Goal: Transaction & Acquisition: Purchase product/service

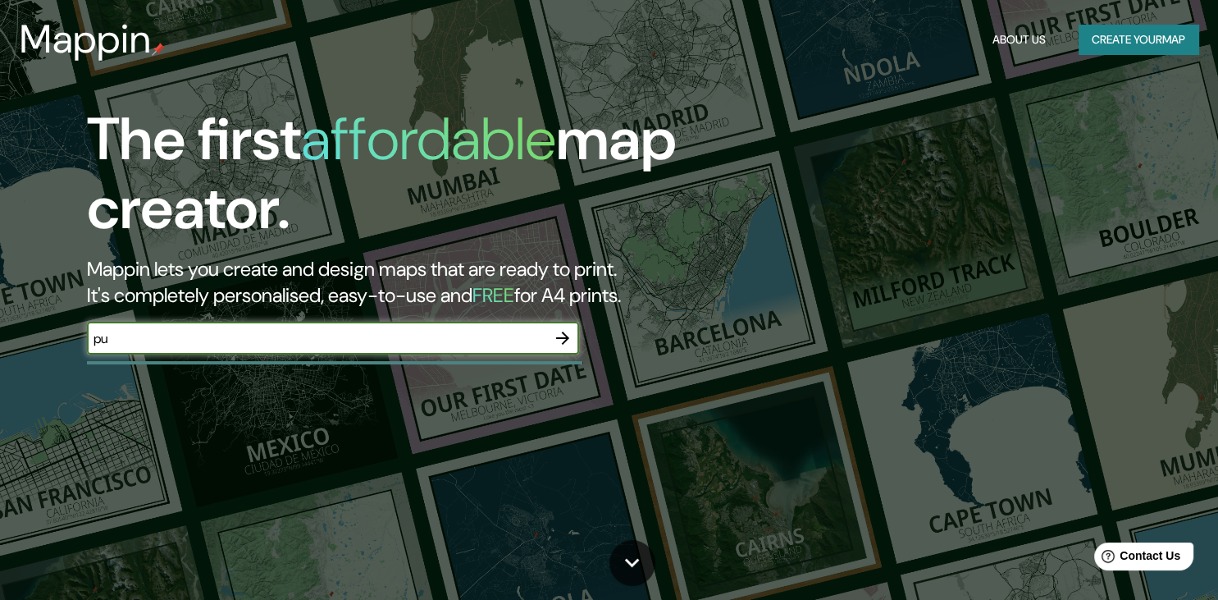
type input "p"
type input "Puebla"
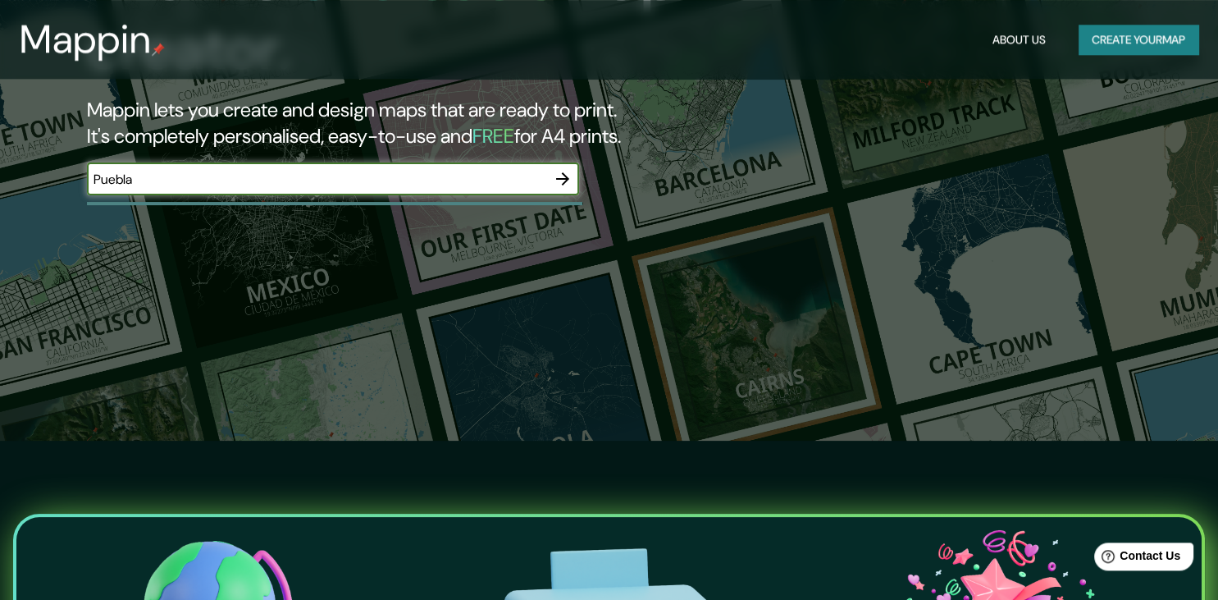
scroll to position [173, 0]
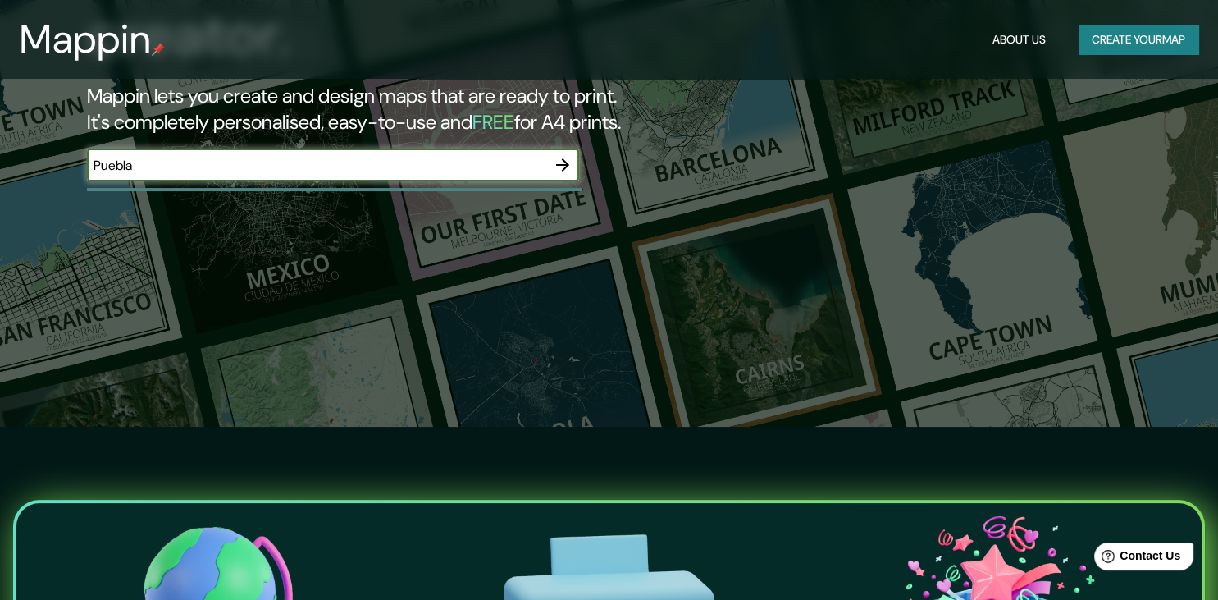
click at [563, 160] on icon "button" at bounding box center [562, 164] width 13 height 13
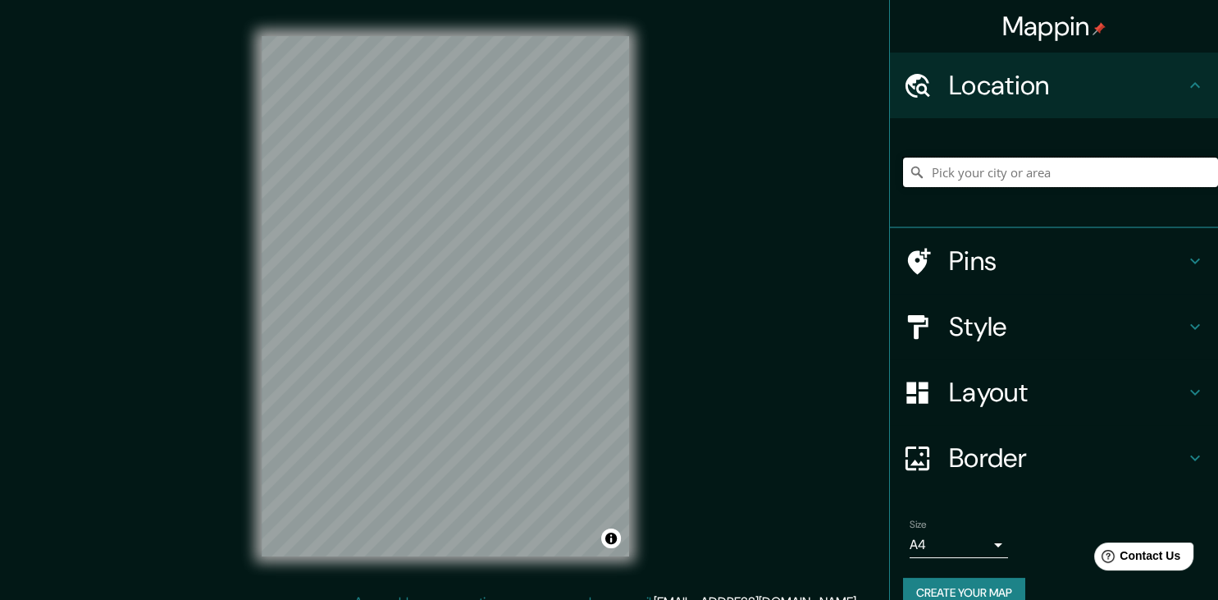
click at [1028, 161] on input "Pick your city or area" at bounding box center [1060, 173] width 315 height 30
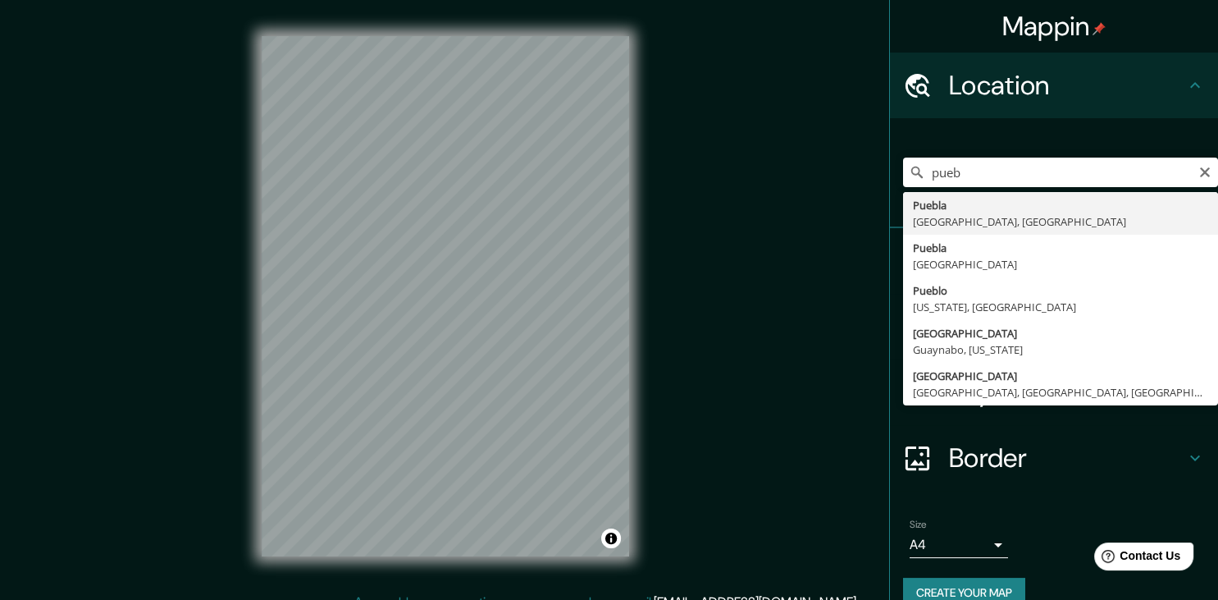
type input "[GEOGRAPHIC_DATA], [GEOGRAPHIC_DATA], [GEOGRAPHIC_DATA]"
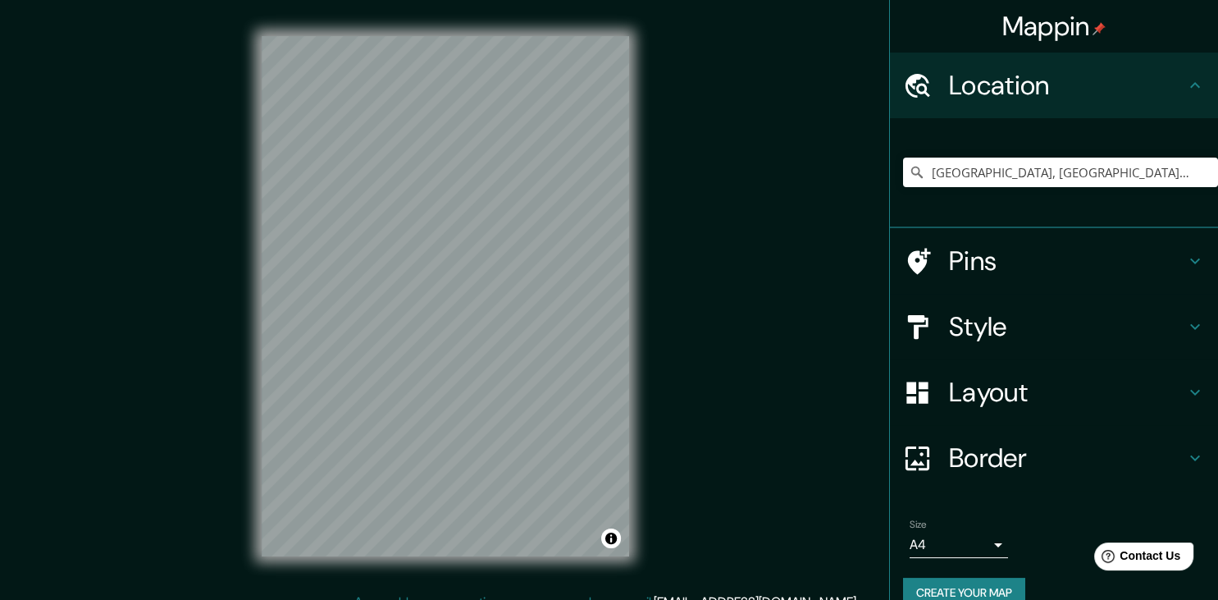
click at [1085, 314] on h4 "Style" at bounding box center [1067, 326] width 236 height 33
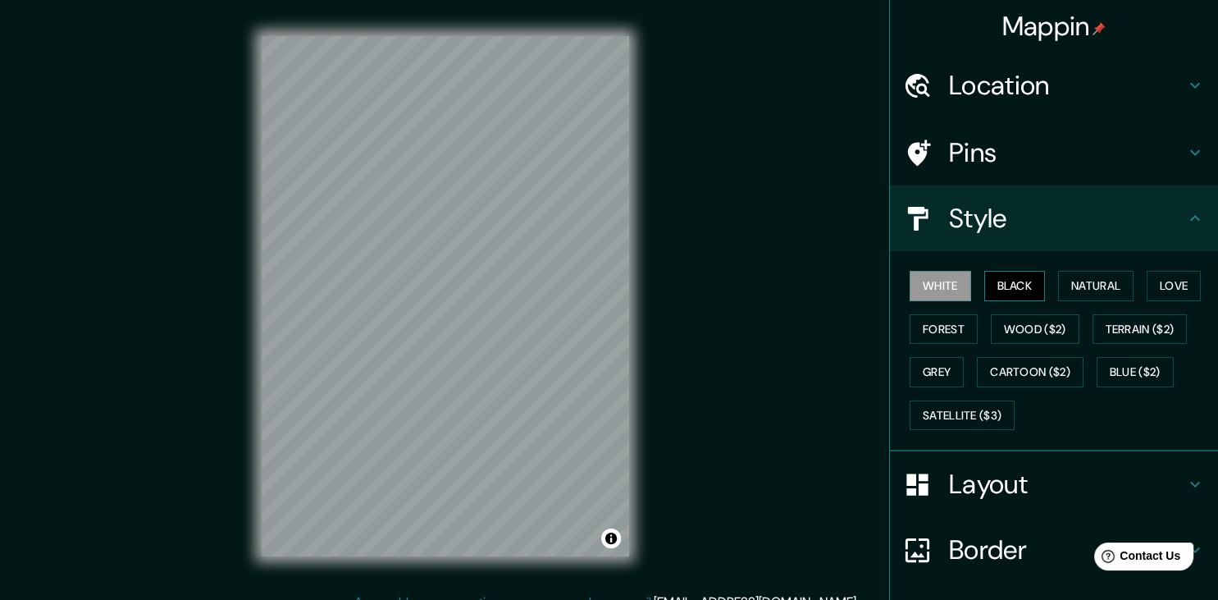
click at [1031, 281] on button "Black" at bounding box center [1016, 286] width 62 height 30
click at [1104, 281] on button "Natural" at bounding box center [1095, 286] width 75 height 30
click at [1158, 281] on button "Love" at bounding box center [1174, 286] width 54 height 30
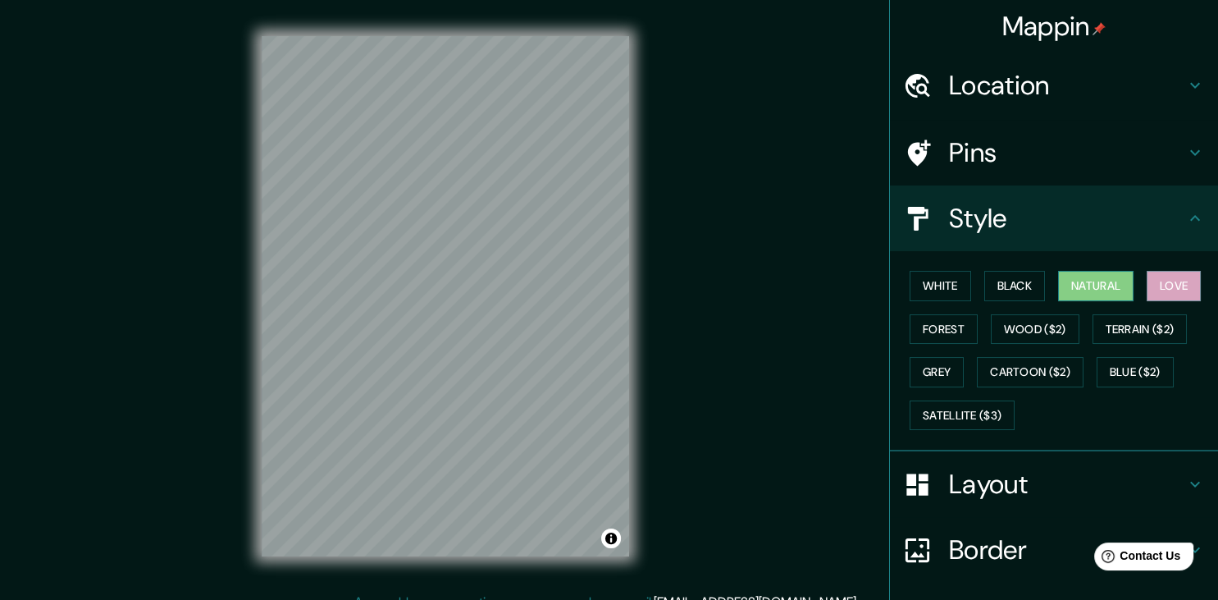
click at [1115, 286] on button "Natural" at bounding box center [1095, 286] width 75 height 30
click at [957, 327] on button "Forest" at bounding box center [944, 329] width 68 height 30
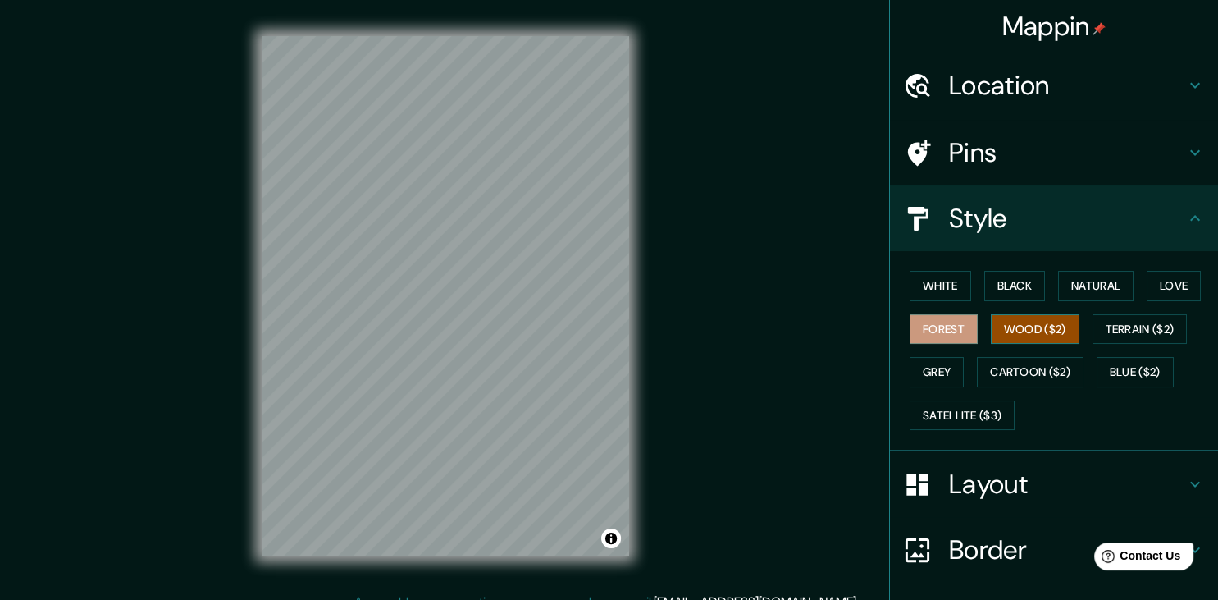
click at [993, 327] on div "White Black Natural Love Forest Wood ($2) Terrain ($2) Grey Cartoon ($2) Blue (…" at bounding box center [1060, 350] width 315 height 172
click at [1045, 323] on button "Wood ($2)" at bounding box center [1035, 329] width 89 height 30
click at [1165, 323] on button "Terrain ($2)" at bounding box center [1140, 329] width 95 height 30
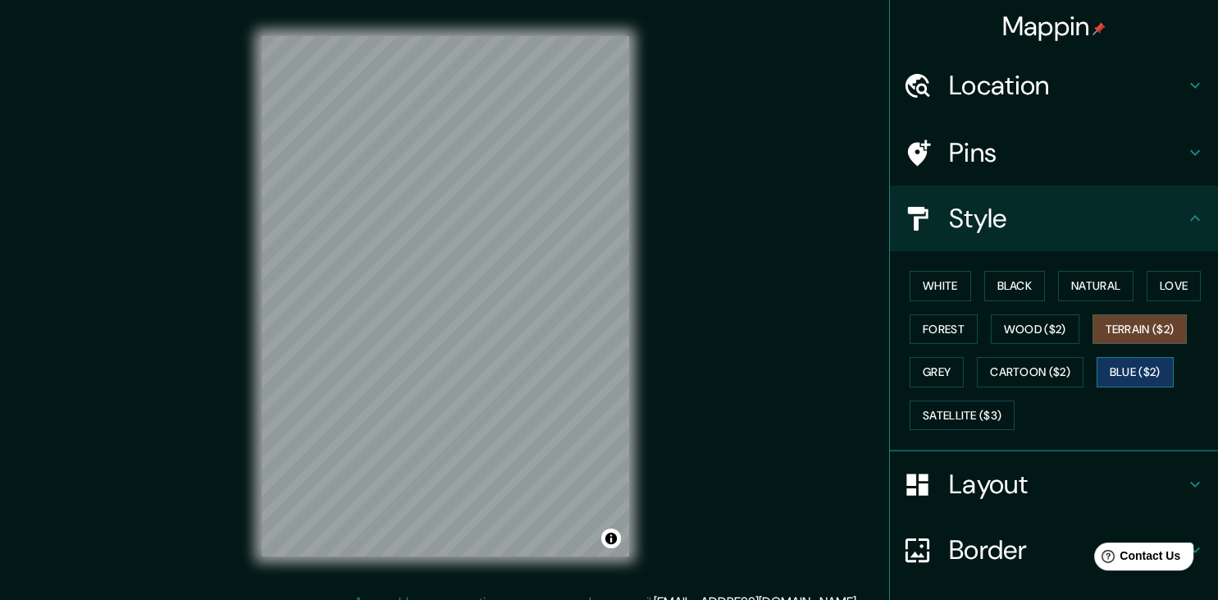
click at [1167, 376] on button "Blue ($2)" at bounding box center [1135, 372] width 77 height 30
click at [1167, 341] on button "Terrain ($2)" at bounding box center [1140, 329] width 95 height 30
click at [963, 365] on button "Grey" at bounding box center [937, 372] width 54 height 30
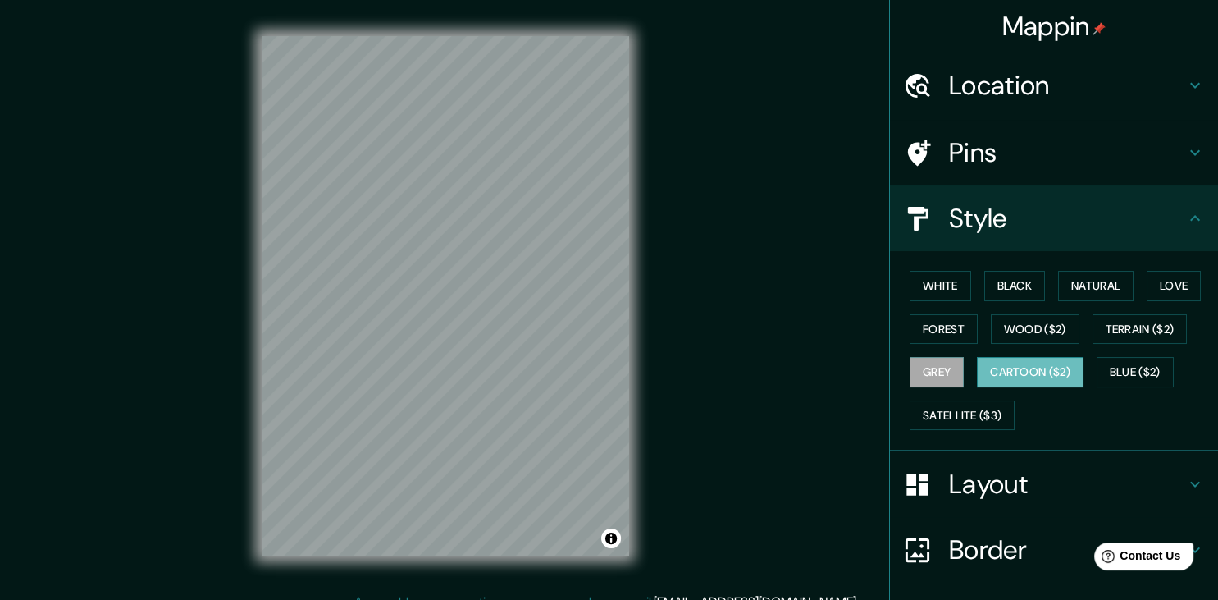
click at [1044, 373] on button "Cartoon ($2)" at bounding box center [1030, 372] width 107 height 30
click at [1163, 367] on button "Blue ($2)" at bounding box center [1135, 372] width 77 height 30
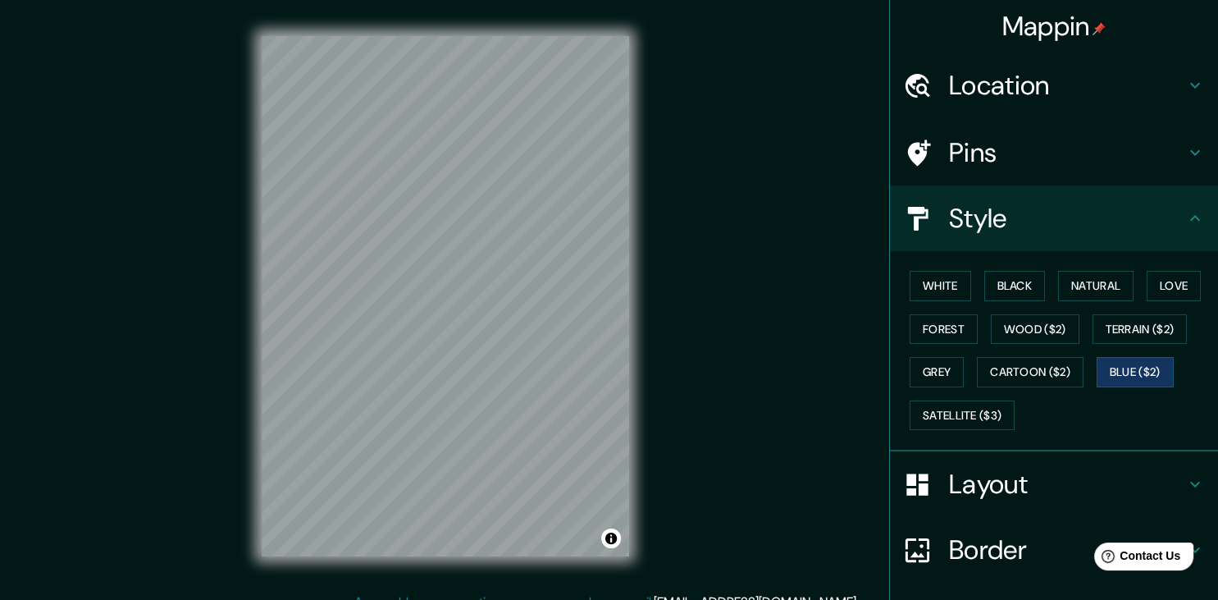
click at [964, 432] on div "White Black Natural Love Forest Wood ($2) Terrain ($2) Grey Cartoon ($2) Blue (…" at bounding box center [1060, 350] width 315 height 172
click at [965, 422] on button "Satellite ($3)" at bounding box center [962, 415] width 105 height 30
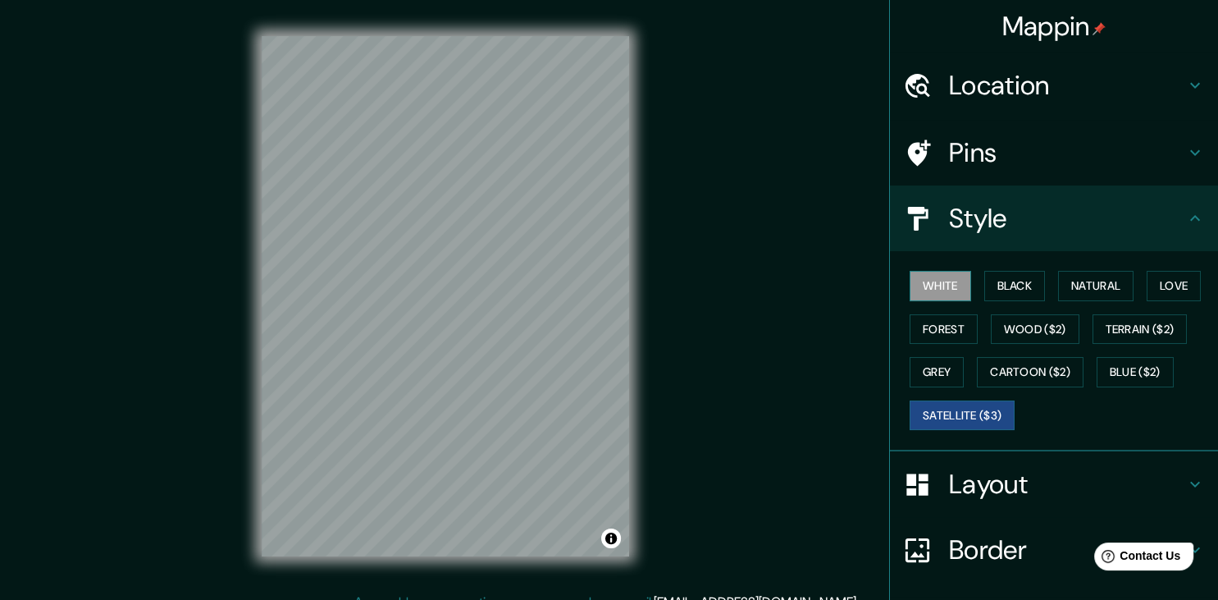
click at [930, 286] on button "White" at bounding box center [941, 286] width 62 height 30
